Goal: Check status: Check status

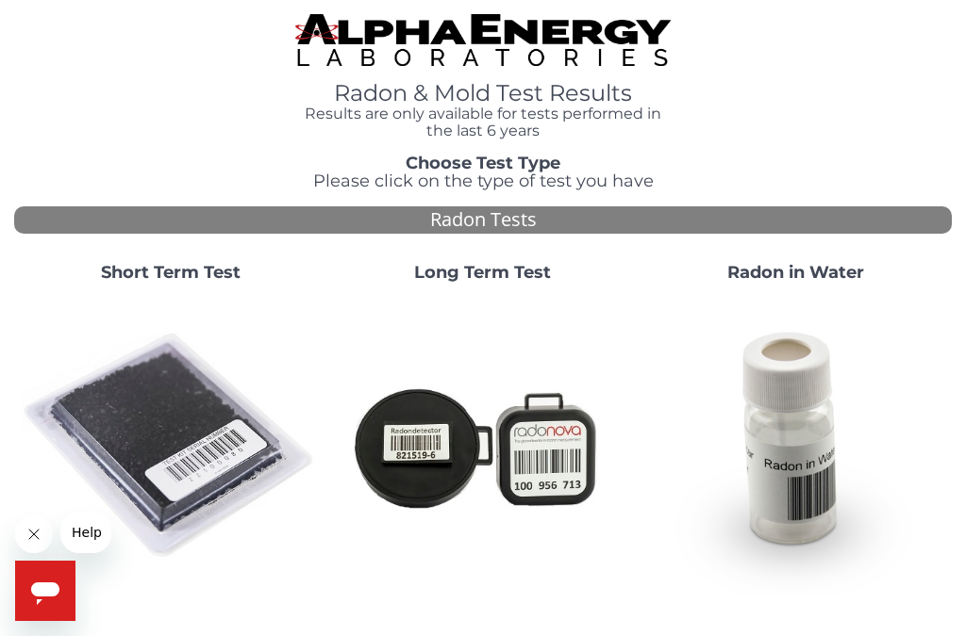
click at [190, 396] on img at bounding box center [170, 446] width 297 height 297
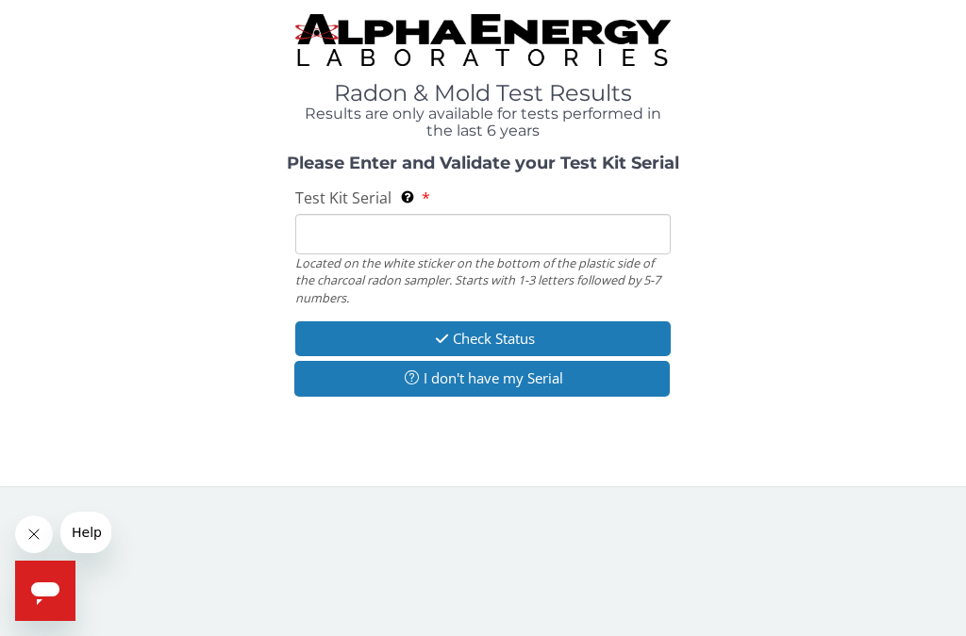
click at [361, 231] on input "Test Kit Serial Located on the white sticker on the bottom of the plastic side …" at bounding box center [482, 234] width 375 height 41
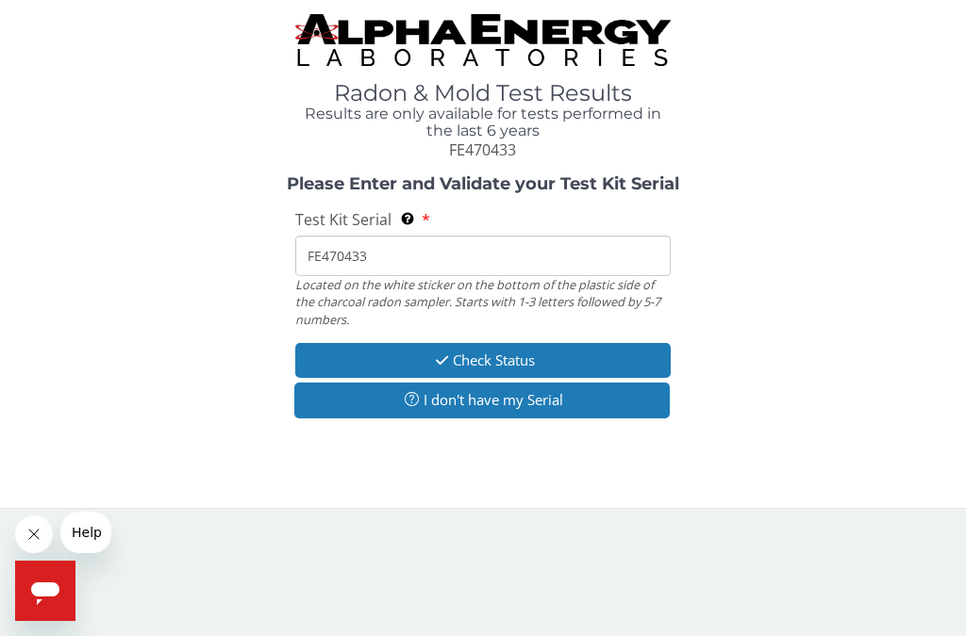
type input "FE470433"
click at [528, 360] on button "Check Status" at bounding box center [482, 360] width 375 height 35
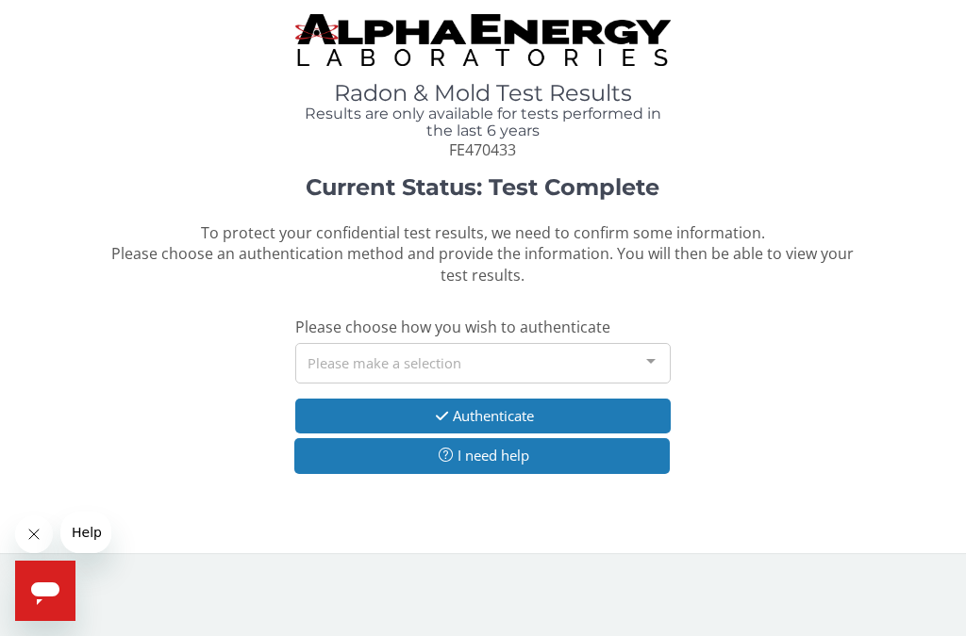
click at [657, 357] on div at bounding box center [651, 362] width 38 height 36
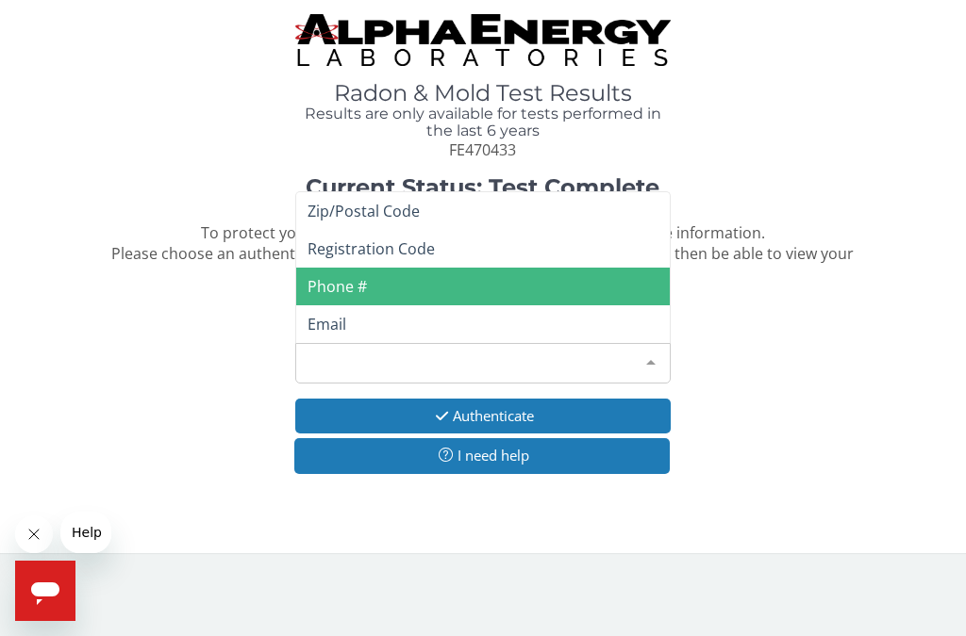
click at [359, 283] on span "Phone #" at bounding box center [336, 286] width 59 height 21
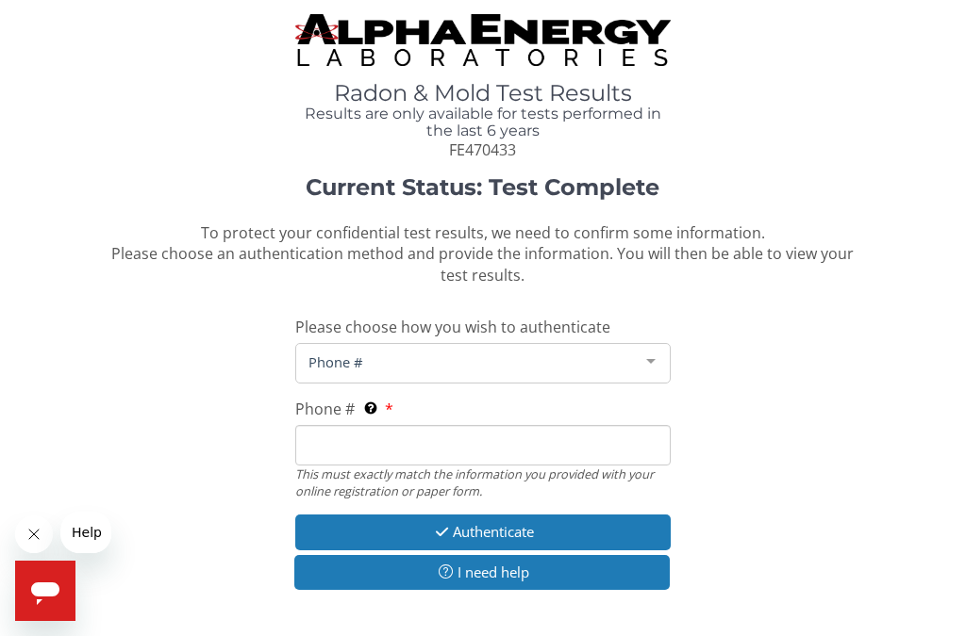
click at [400, 355] on span "Phone #" at bounding box center [468, 362] width 328 height 21
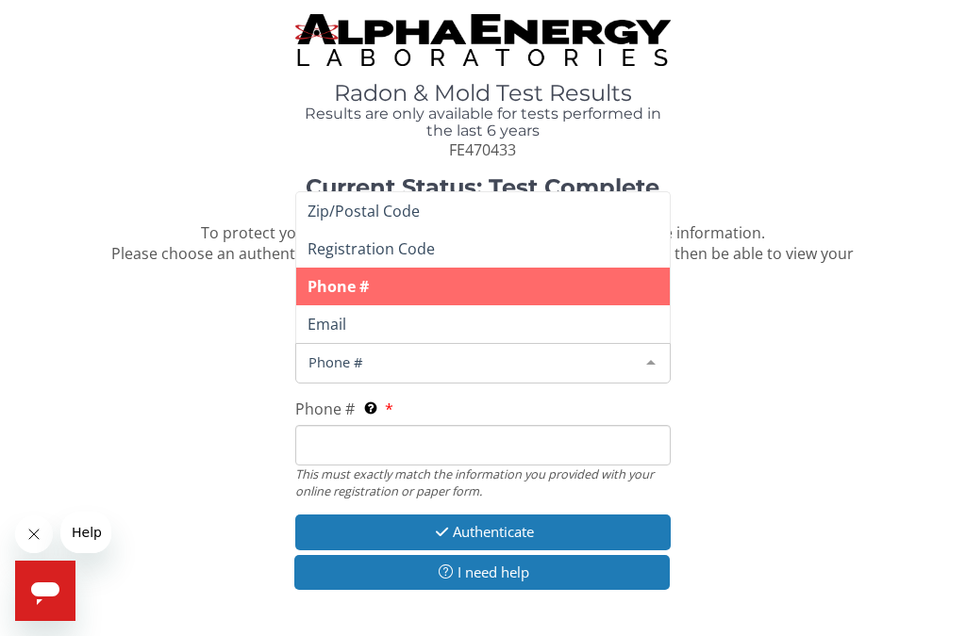
click at [359, 444] on input "Phone # This must exactly match the information you provided with your online r…" at bounding box center [482, 445] width 375 height 41
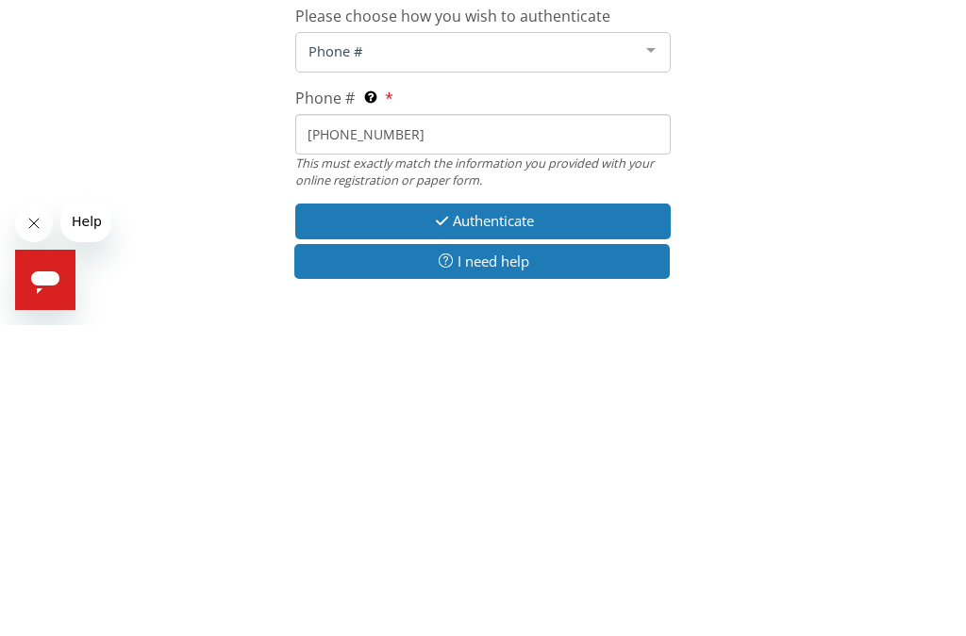
type input "[PHONE_NUMBER]"
click at [558, 515] on button "Authenticate" at bounding box center [482, 532] width 375 height 35
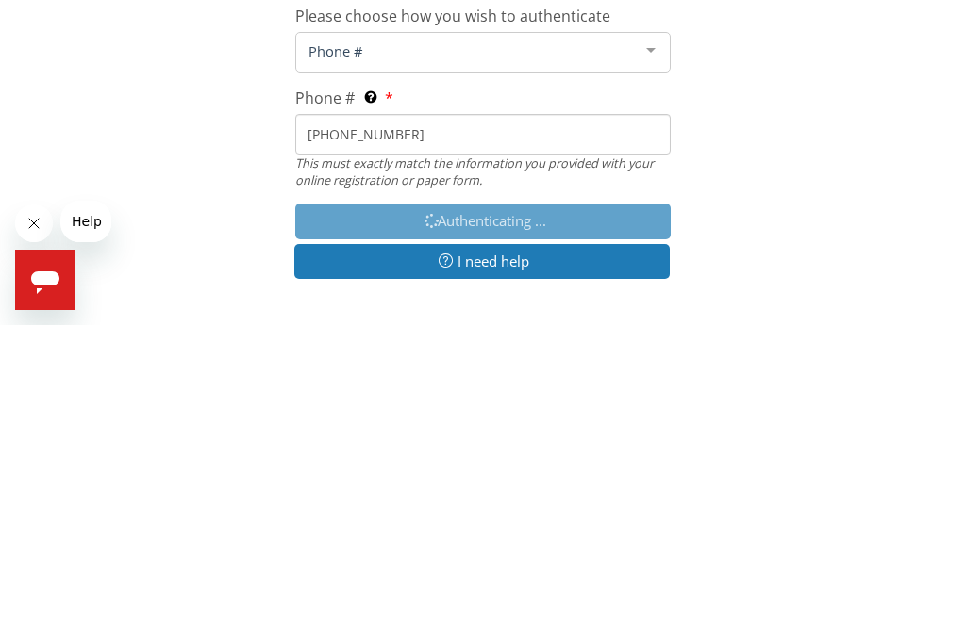
scroll to position [43, 0]
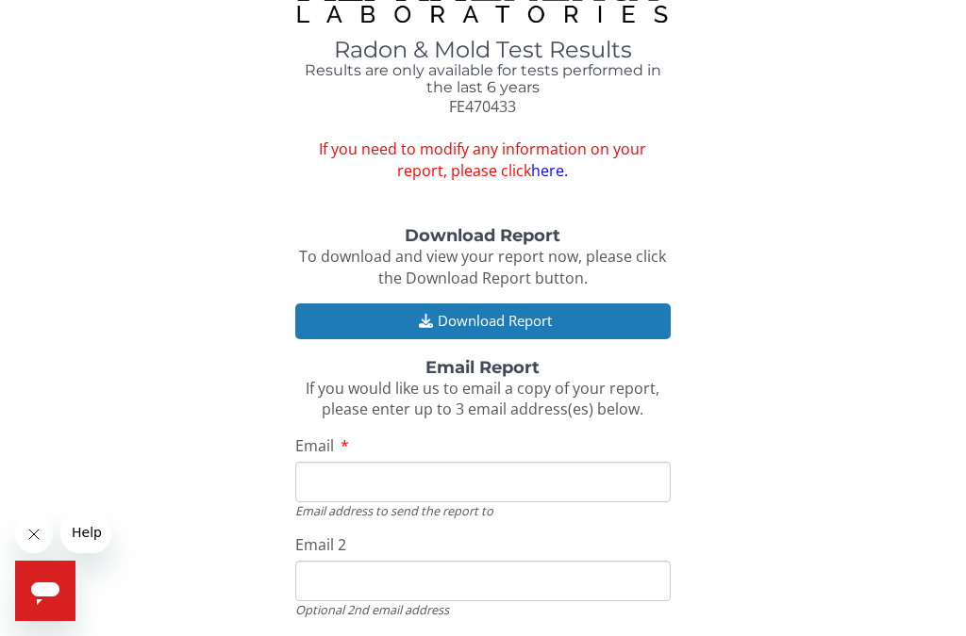
click at [609, 314] on button "Download Report" at bounding box center [482, 321] width 375 height 35
